Goal: Information Seeking & Learning: Learn about a topic

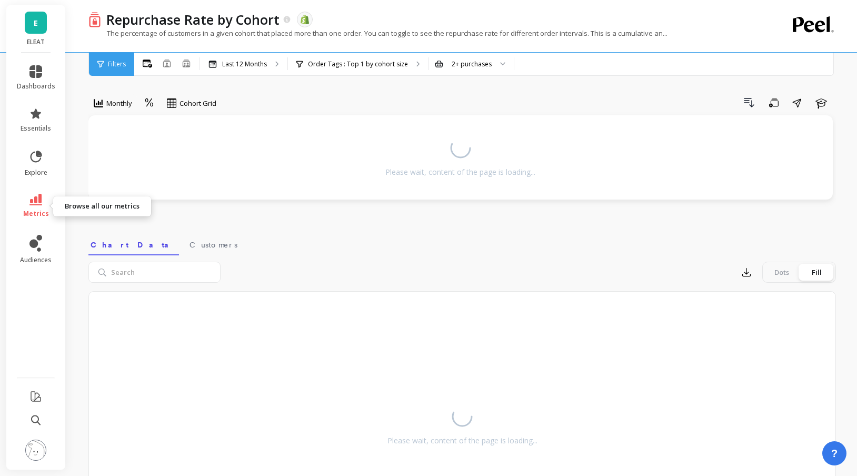
click at [36, 205] on icon at bounding box center [35, 200] width 13 height 12
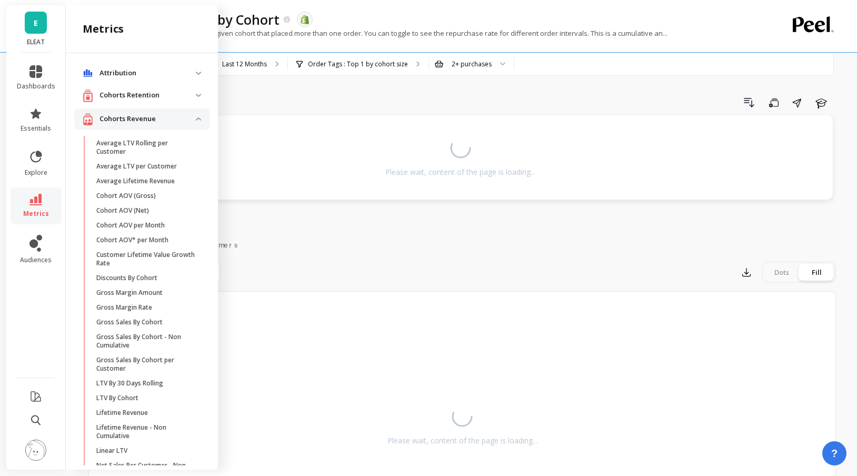
click at [149, 99] on p "Cohorts Retention" at bounding box center [147, 95] width 96 height 11
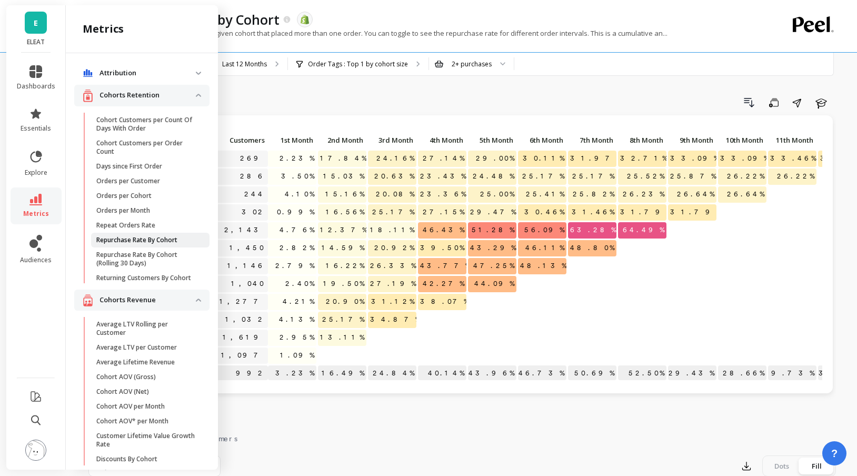
click at [144, 238] on p "Repurchase Rate By Cohort" at bounding box center [136, 240] width 81 height 8
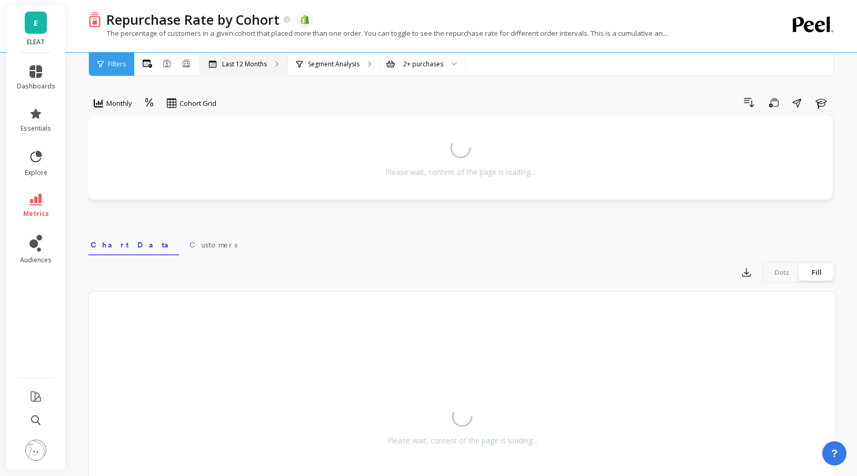
click at [261, 64] on p "Last 12 Months" at bounding box center [244, 64] width 45 height 8
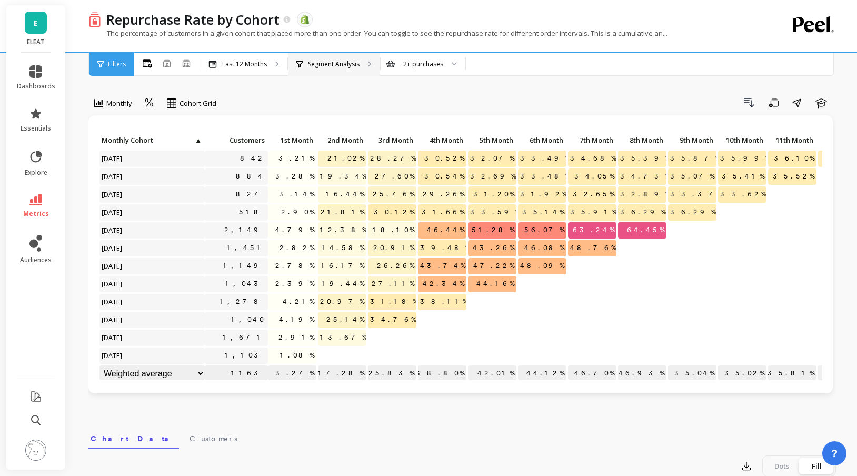
click at [317, 68] on div "Segment Analysis" at bounding box center [334, 64] width 92 height 23
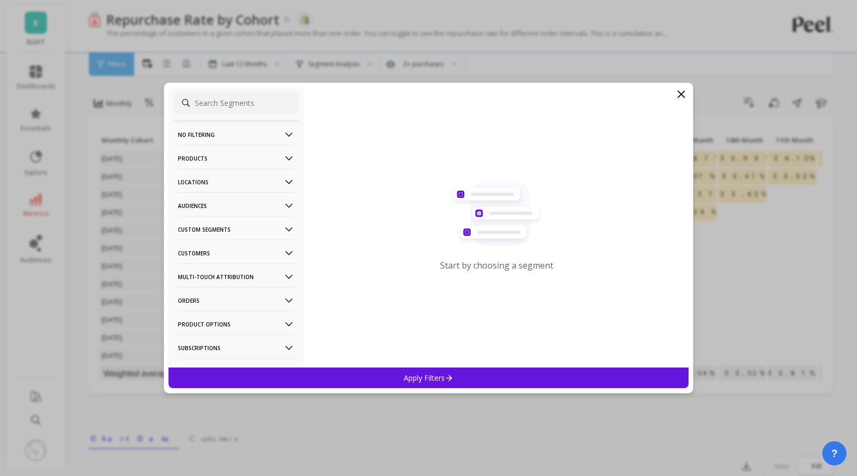
click at [249, 208] on p "Audiences" at bounding box center [236, 205] width 117 height 27
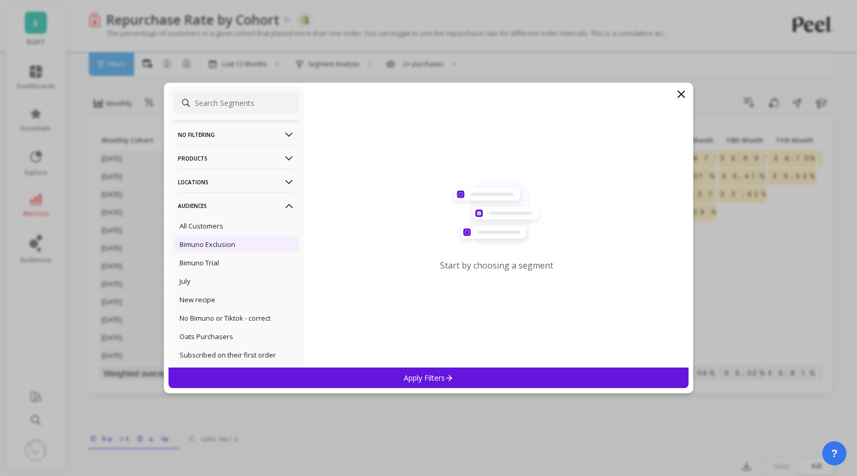
click at [239, 239] on div "Bimuno Exclusion" at bounding box center [236, 244] width 125 height 17
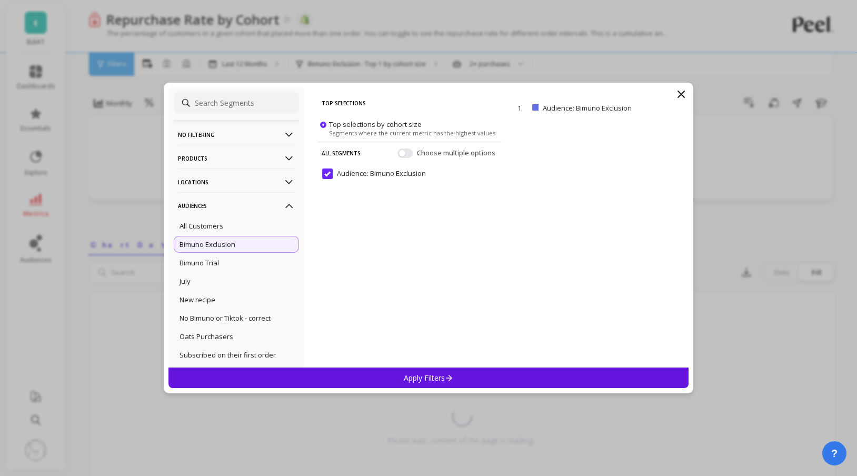
click at [406, 377] on p "Apply Filters" at bounding box center [429, 378] width 50 height 10
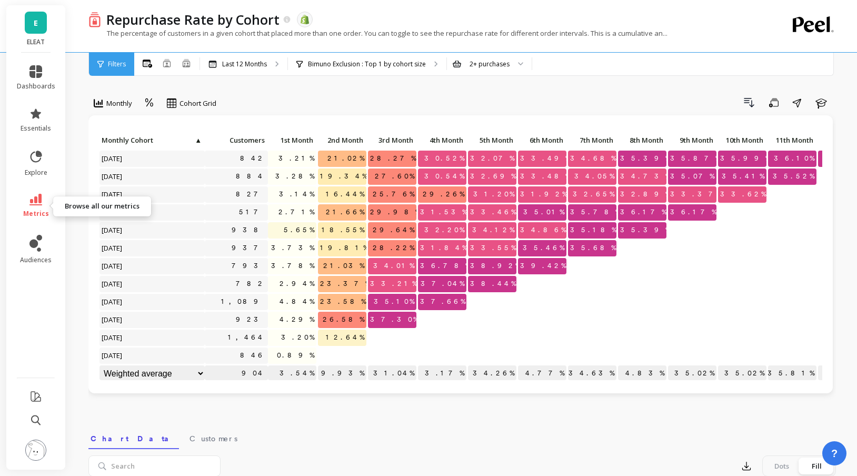
click at [25, 206] on link "metrics" at bounding box center [36, 206] width 38 height 24
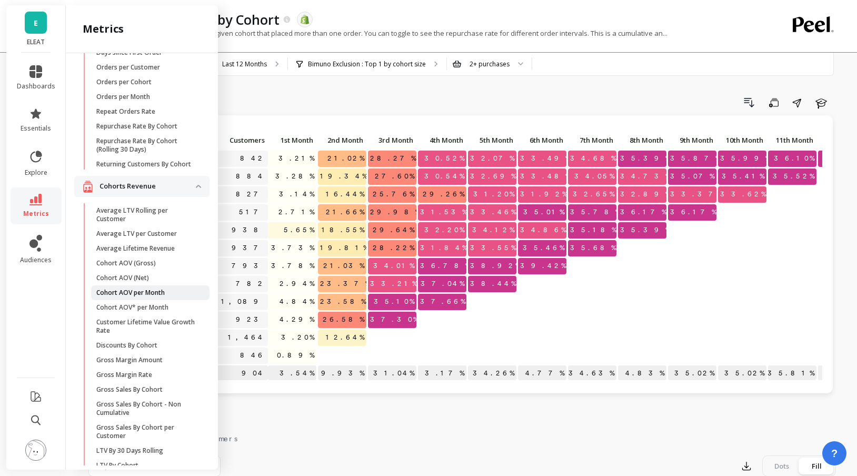
scroll to position [115, 0]
click at [163, 231] on p "Average LTV per Customer" at bounding box center [136, 232] width 81 height 8
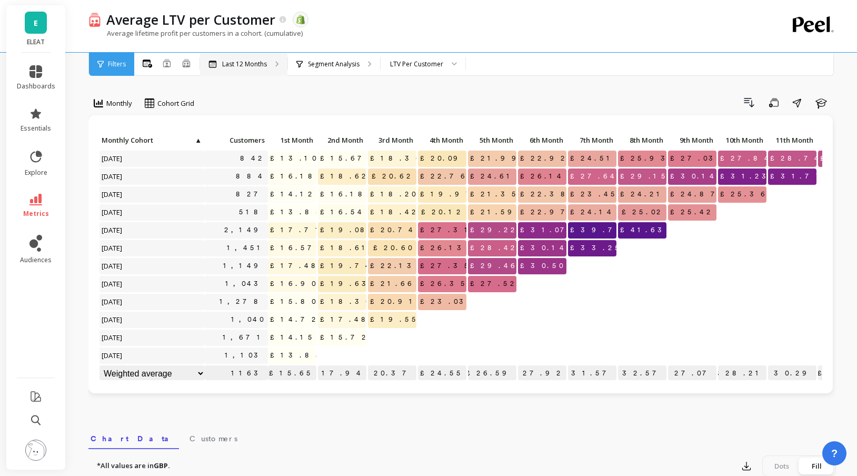
click at [268, 67] on div "Last 12 Months" at bounding box center [243, 64] width 87 height 23
click at [345, 68] on div "Segment Analysis" at bounding box center [334, 64] width 92 height 23
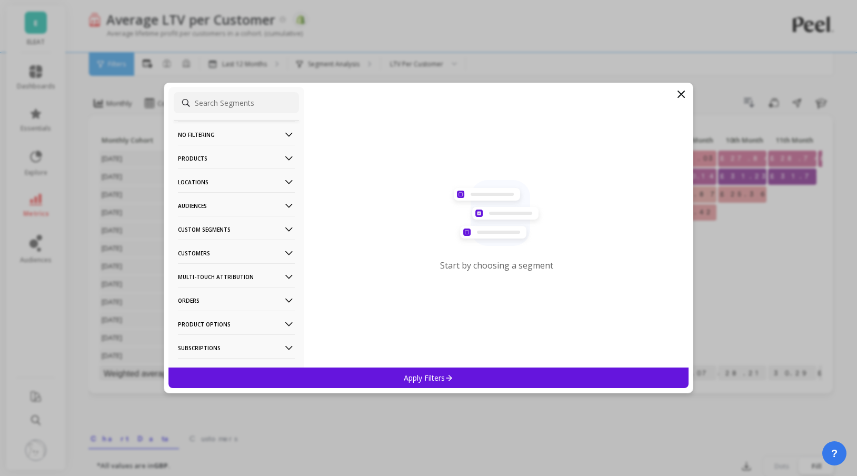
click at [243, 208] on p "Audiences" at bounding box center [236, 205] width 117 height 27
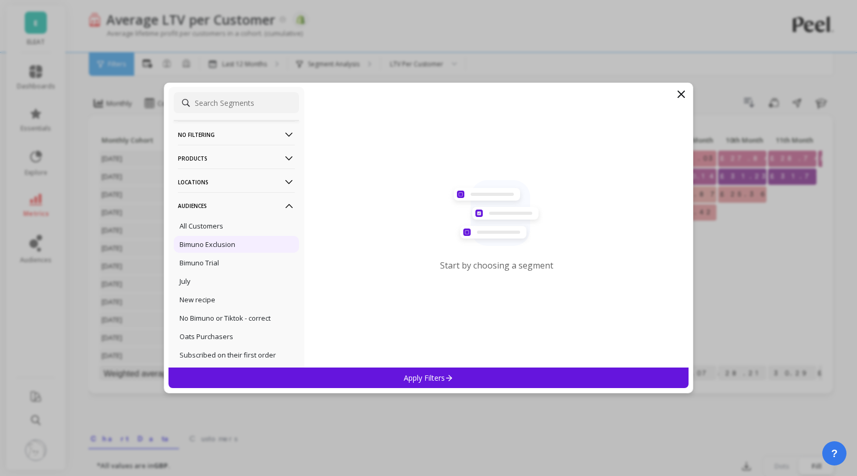
click at [233, 246] on p "Bimuno Exclusion" at bounding box center [207, 243] width 56 height 9
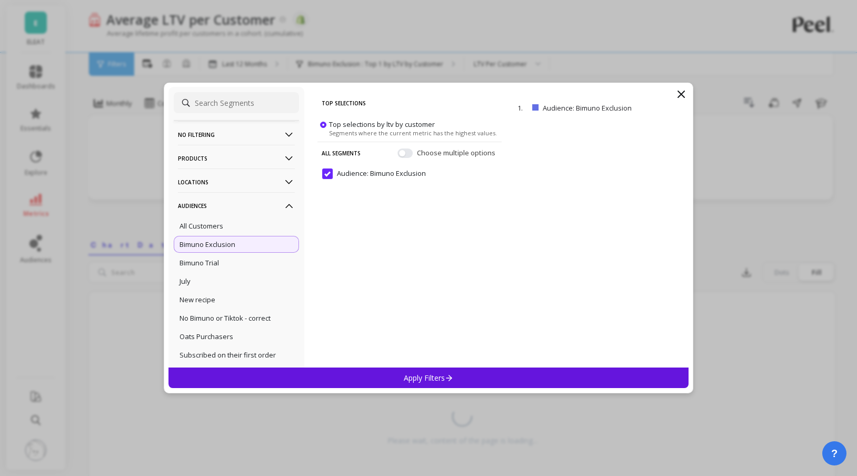
click at [386, 383] on div "Apply Filters" at bounding box center [428, 377] width 520 height 21
